Goal: Task Accomplishment & Management: Manage account settings

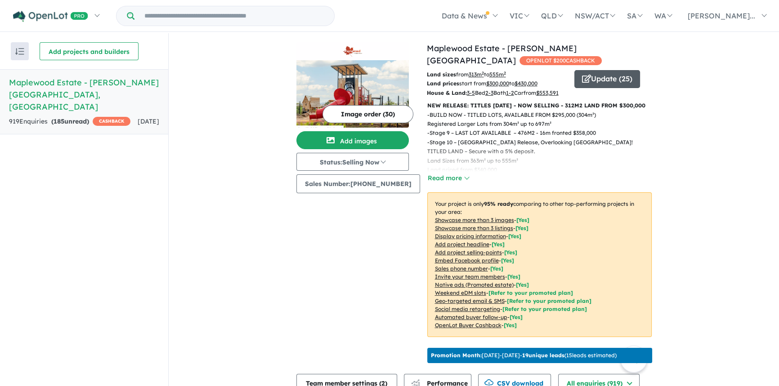
click at [604, 70] on button "Update ( 25 )" at bounding box center [608, 79] width 66 height 18
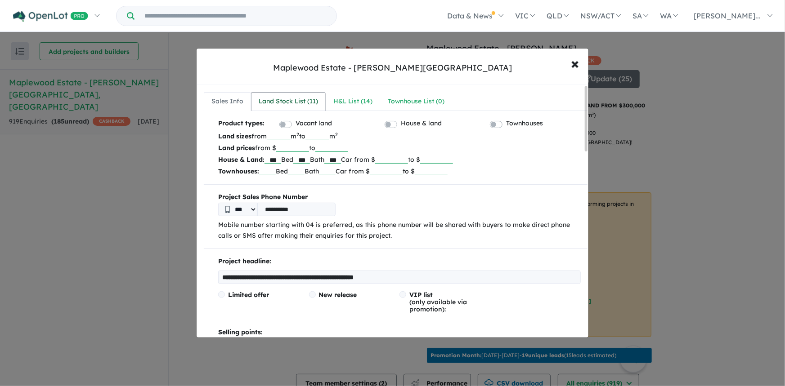
click at [287, 106] on div "Land Stock List ( 11 )" at bounding box center [288, 101] width 59 height 11
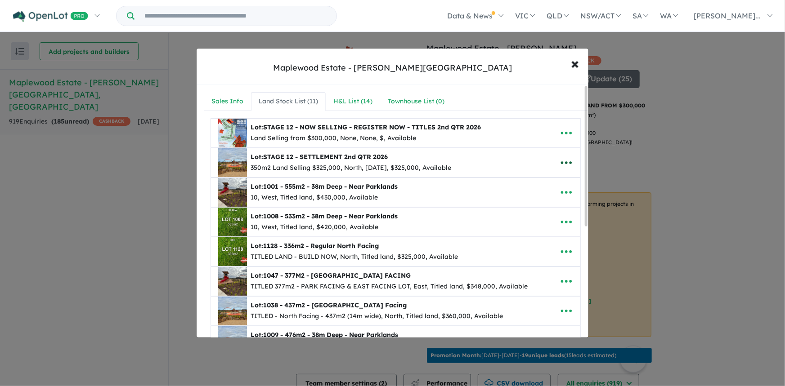
click at [566, 161] on icon "button" at bounding box center [566, 162] width 13 height 13
click at [543, 202] on link "Remove" at bounding box center [546, 205] width 67 height 21
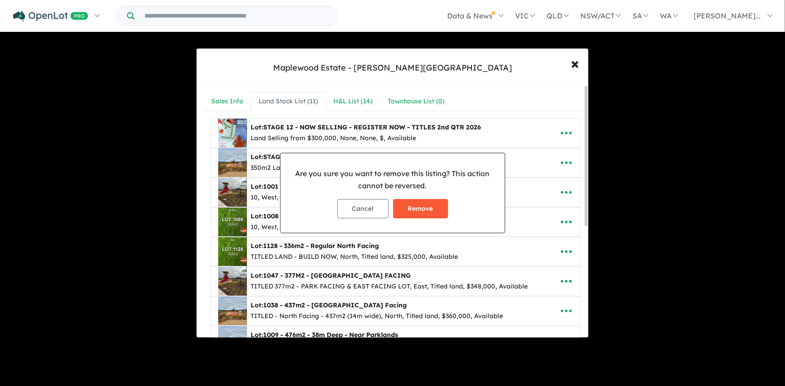
click at [421, 207] on button "Remove" at bounding box center [420, 208] width 55 height 19
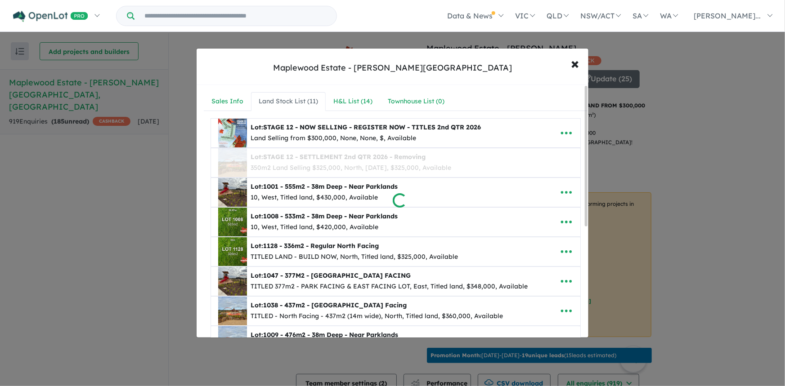
click at [719, 200] on div at bounding box center [392, 193] width 785 height 386
click at [355, 99] on div at bounding box center [392, 193] width 785 height 386
click at [355, 103] on div at bounding box center [392, 193] width 785 height 386
click at [428, 104] on div at bounding box center [392, 193] width 785 height 386
click at [358, 102] on div at bounding box center [392, 193] width 785 height 386
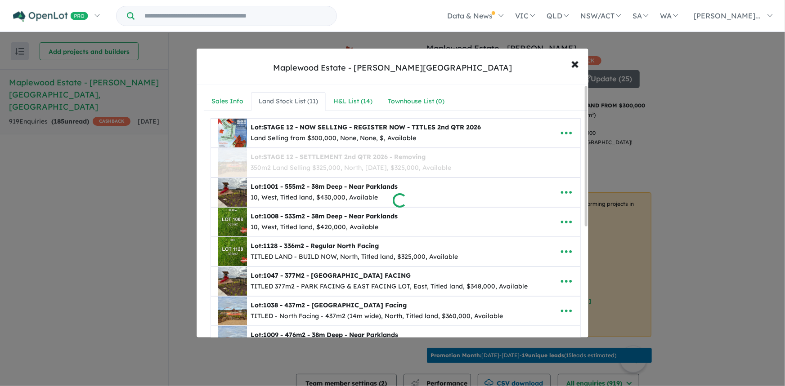
click at [421, 100] on div at bounding box center [392, 193] width 785 height 386
click at [341, 106] on div at bounding box center [392, 193] width 785 height 386
click at [234, 101] on div at bounding box center [392, 193] width 785 height 386
click at [362, 125] on div at bounding box center [392, 193] width 785 height 386
click at [483, 189] on div at bounding box center [392, 193] width 785 height 386
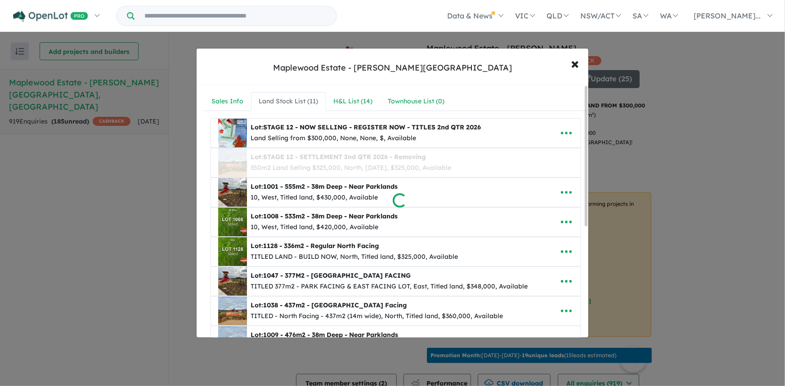
click at [482, 219] on div at bounding box center [392, 193] width 785 height 386
click at [485, 260] on div at bounding box center [392, 193] width 785 height 386
drag, startPoint x: 497, startPoint y: 292, endPoint x: 496, endPoint y: 273, distance: 18.9
click at [497, 292] on div at bounding box center [392, 193] width 785 height 386
click at [358, 101] on div at bounding box center [392, 193] width 785 height 386
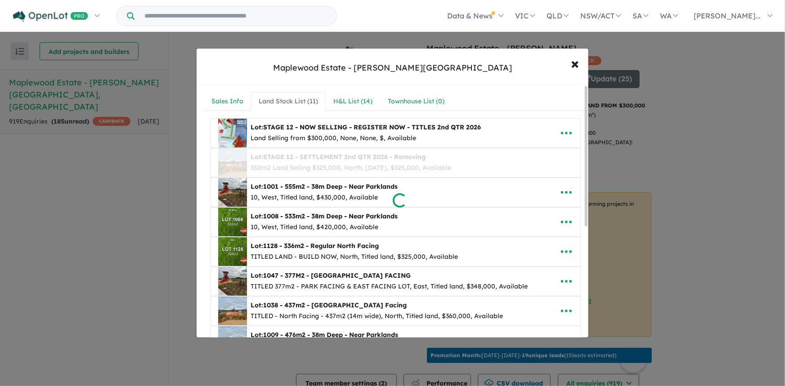
click at [665, 162] on div at bounding box center [392, 193] width 785 height 386
click at [352, 98] on div at bounding box center [392, 193] width 785 height 386
click at [574, 63] on div at bounding box center [392, 193] width 785 height 386
